Goal: Find specific page/section: Find specific page/section

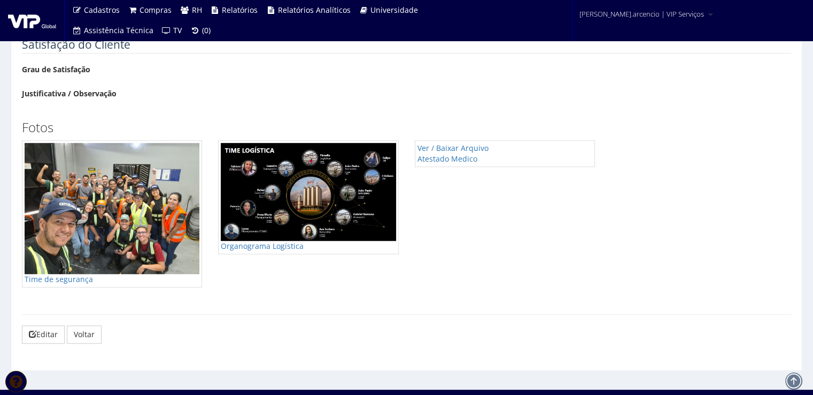
scroll to position [785, 0]
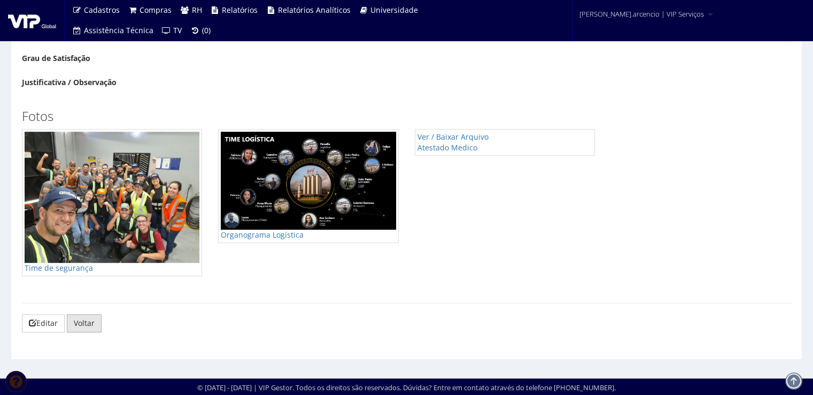
click at [98, 320] on link "Voltar" at bounding box center [84, 323] width 35 height 18
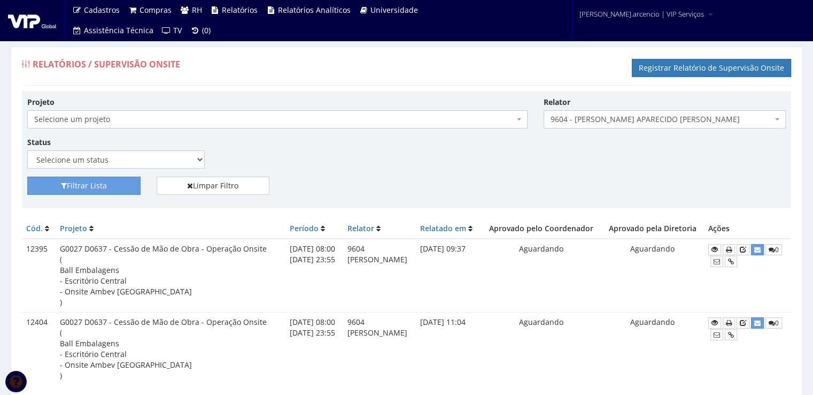
click at [32, 23] on img at bounding box center [32, 20] width 48 height 16
